Goal: Information Seeking & Learning: Learn about a topic

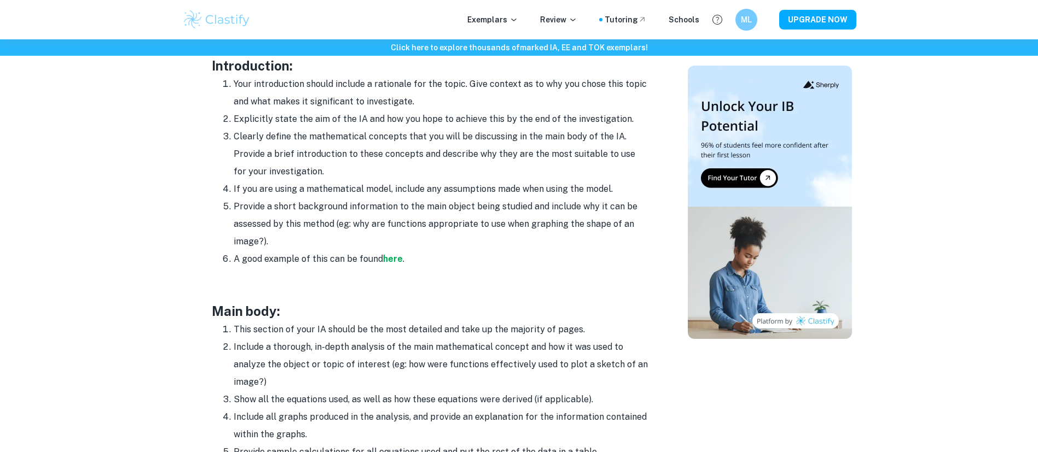
scroll to position [712, 0]
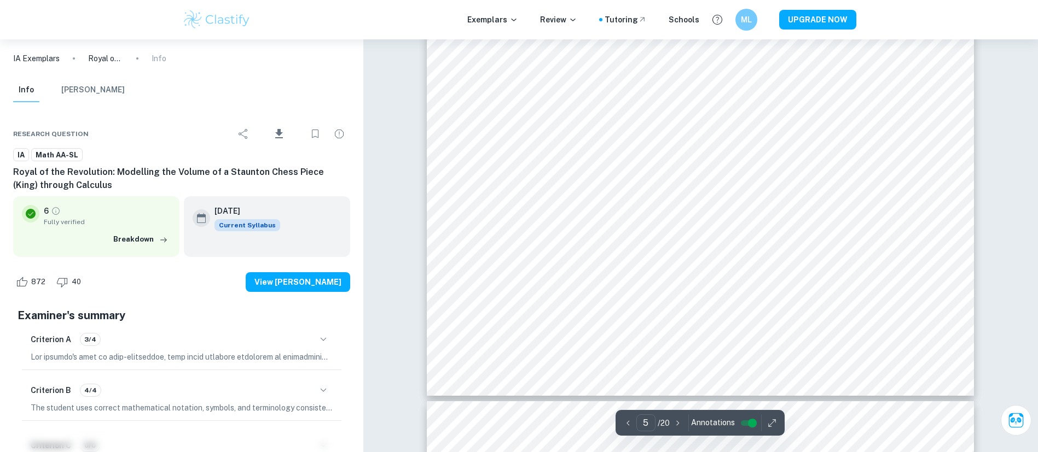
scroll to position [3391, 0]
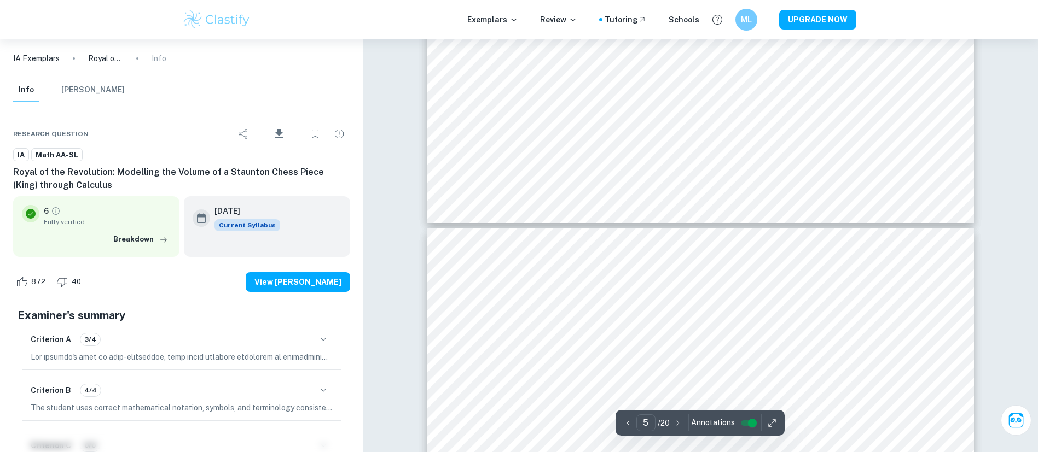
type input "6"
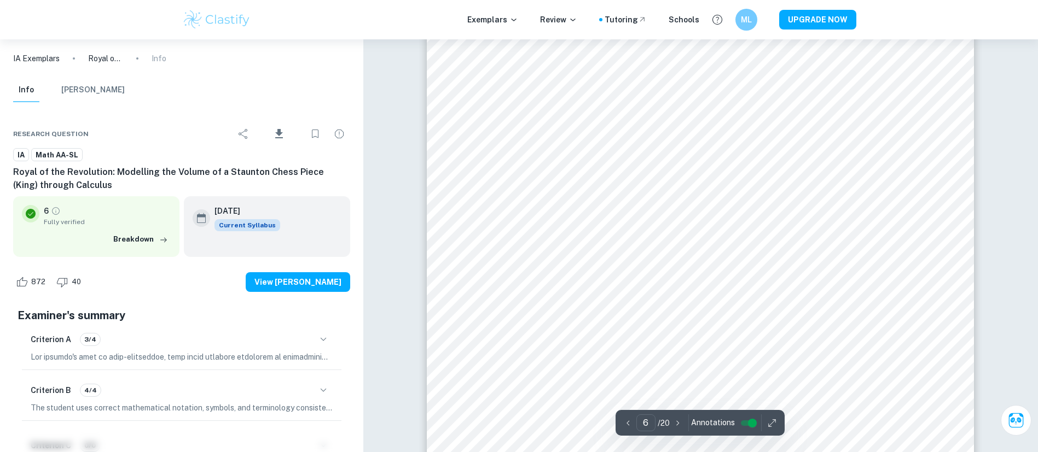
scroll to position [3946, 0]
